Goal: Complete application form

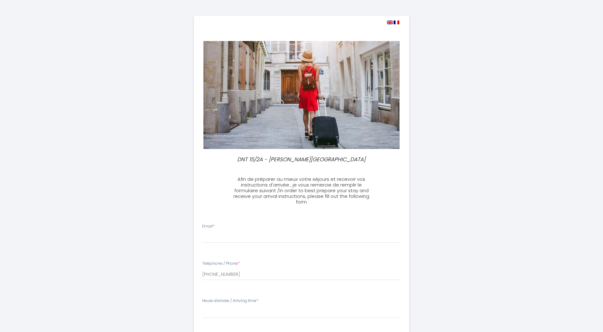
select select
click at [387, 23] on img at bounding box center [388, 23] width 6 height 4
select select
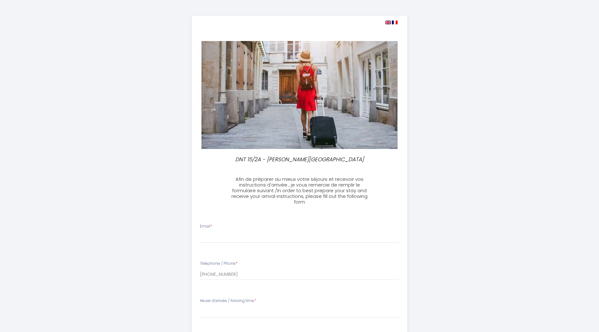
click at [388, 22] on img at bounding box center [388, 23] width 6 height 4
click at [395, 23] on img at bounding box center [395, 23] width 6 height 4
select select
click at [238, 228] on div "Email *" at bounding box center [299, 233] width 207 height 20
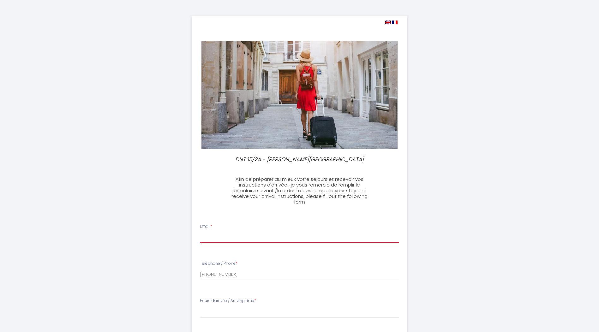
click at [238, 234] on input "Email *" at bounding box center [299, 237] width 199 height 11
type input "[EMAIL_ADDRESS][DOMAIN_NAME]"
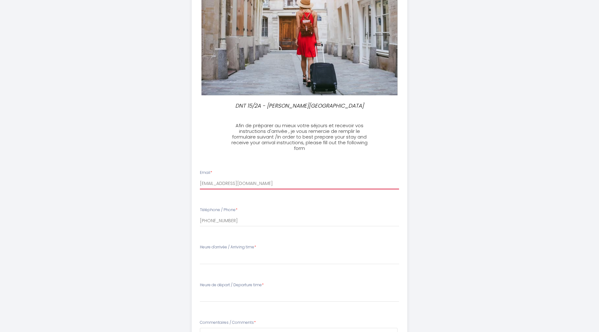
scroll to position [95, 0]
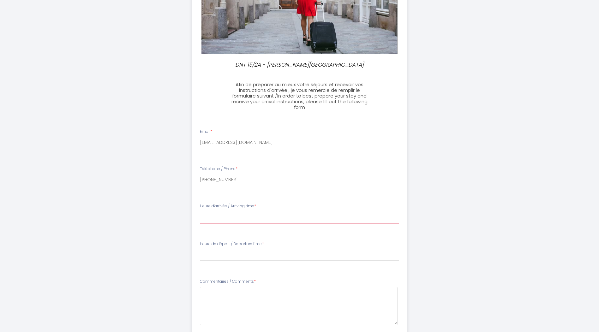
click at [243, 219] on select "15:00 15:30 16:00 16:30 17:00 17:30 18:00 18:30 19:00 19:30 20:00 20:30 21:00 2…" at bounding box center [299, 217] width 199 height 12
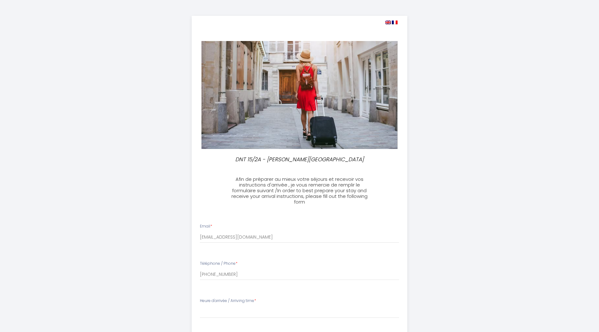
scroll to position [63, 0]
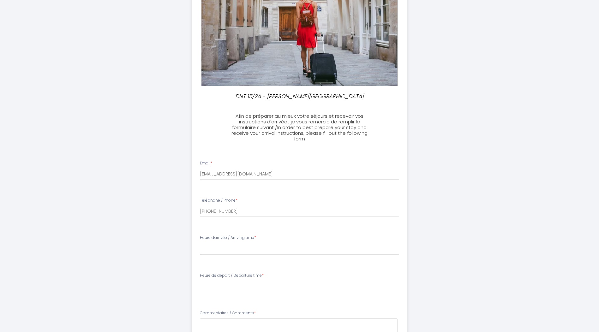
drag, startPoint x: 275, startPoint y: 235, endPoint x: 270, endPoint y: 246, distance: 11.9
click at [275, 235] on div "Heure d'arrivée / Arriving time * 15:00 15:30 16:00 16:30 17:00 17:30 18:00 18:…" at bounding box center [299, 245] width 199 height 20
click at [267, 250] on select "15:00 15:30 16:00 16:30 17:00 17:30 18:00 18:30 19:00 19:30 20:00 20:30 21:00 2…" at bounding box center [299, 249] width 199 height 12
select select "15:00"
click at [200, 243] on select "15:00 15:30 16:00 16:30 17:00 17:30 18:00 18:30 19:00 19:30 20:00 20:30 21:00 2…" at bounding box center [299, 249] width 199 height 12
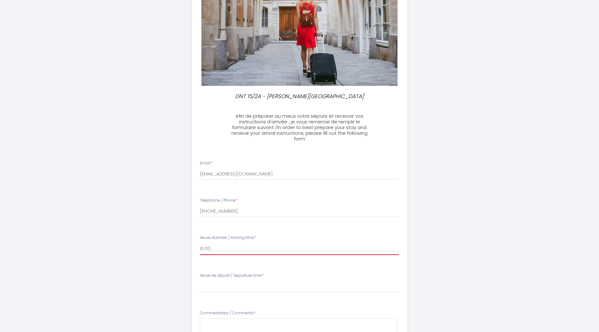
scroll to position [95, 0]
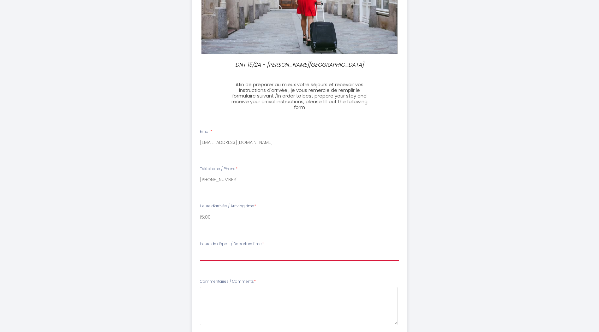
click at [253, 253] on select "00:00 00:30 01:00 01:30 02:00 02:30 03:00 03:30 04:00 04:30 05:00 05:30 06:00 0…" at bounding box center [299, 255] width 199 height 12
select select "11:00"
click at [200, 249] on select "00:00 00:30 01:00 01:30 02:00 02:30 03:00 03:30 04:00 04:30 05:00 05:30 06:00 0…" at bounding box center [299, 255] width 199 height 12
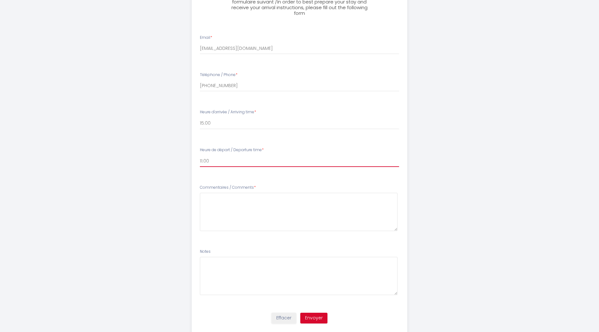
scroll to position [206, 0]
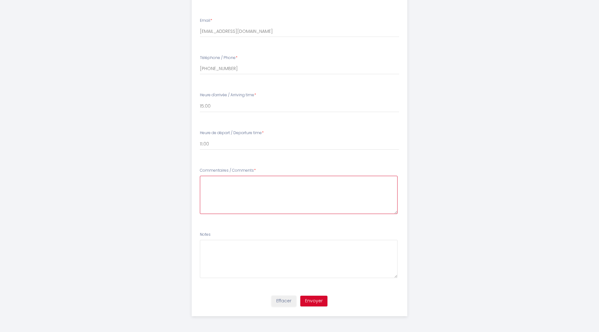
click at [271, 184] on Comments4 at bounding box center [299, 195] width 198 height 38
click at [313, 302] on button "Envoyer" at bounding box center [313, 301] width 27 height 11
click at [258, 189] on Comments4 at bounding box center [299, 195] width 198 height 38
type Comments4 "None"
click at [312, 299] on button "Envoyer" at bounding box center [313, 301] width 27 height 11
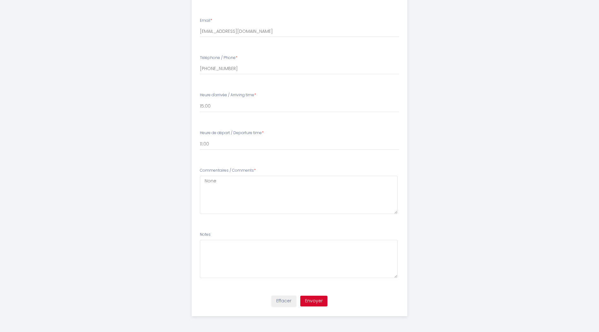
scroll to position [0, 0]
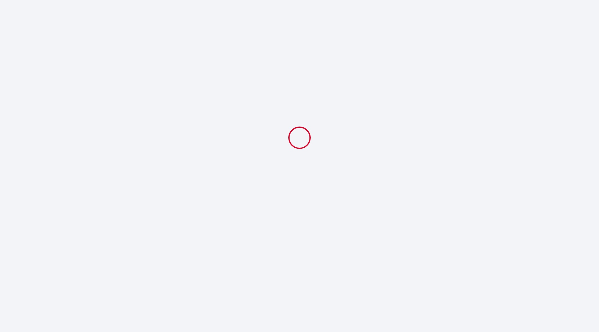
select select "11:00"
